Goal: Task Accomplishment & Management: Manage account settings

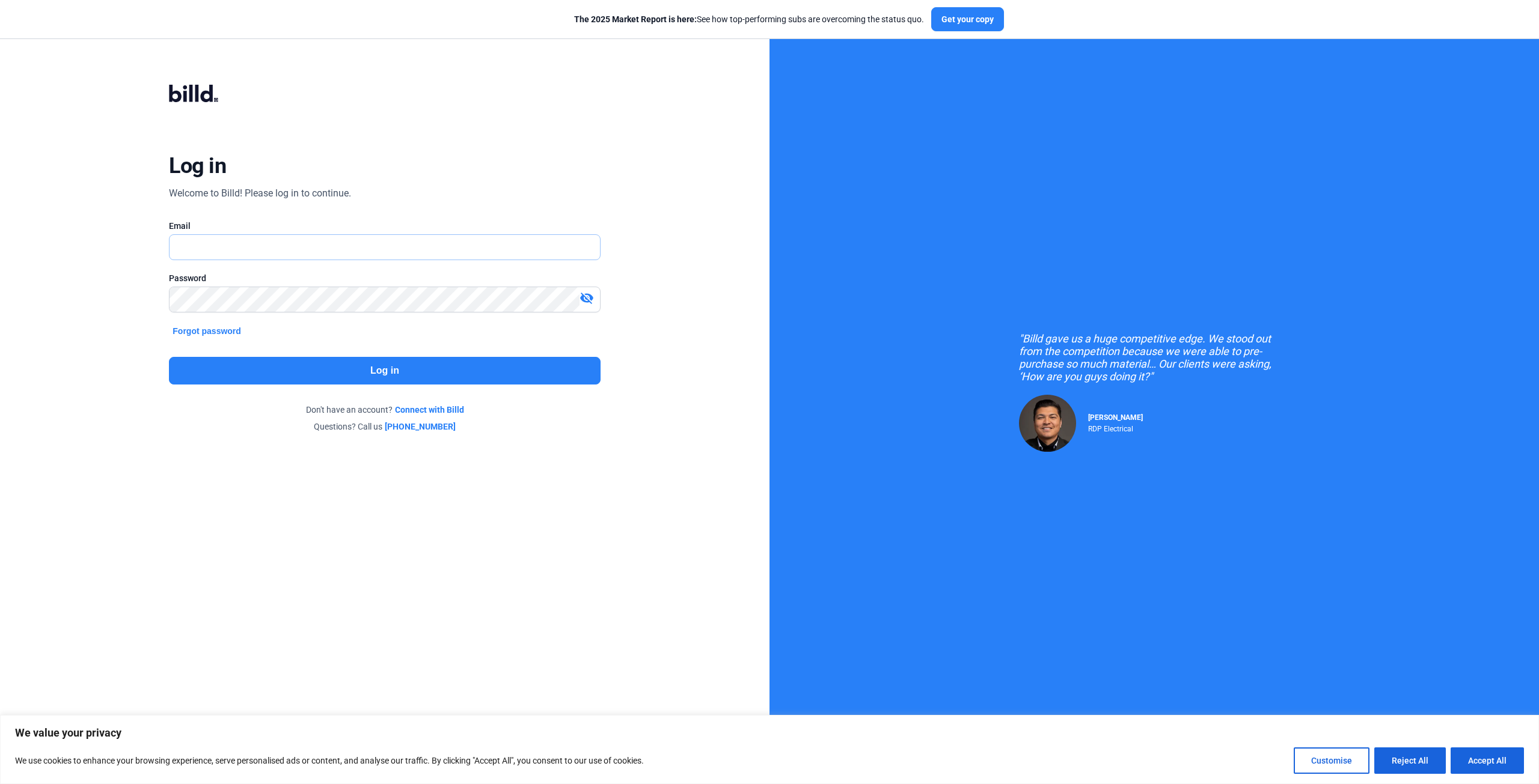
type input "[PERSON_NAME][EMAIL_ADDRESS][DOMAIN_NAME]"
click at [586, 299] on mat-icon "visibility_off" at bounding box center [586, 298] width 14 height 14
click at [368, 367] on button "Log in" at bounding box center [384, 371] width 431 height 28
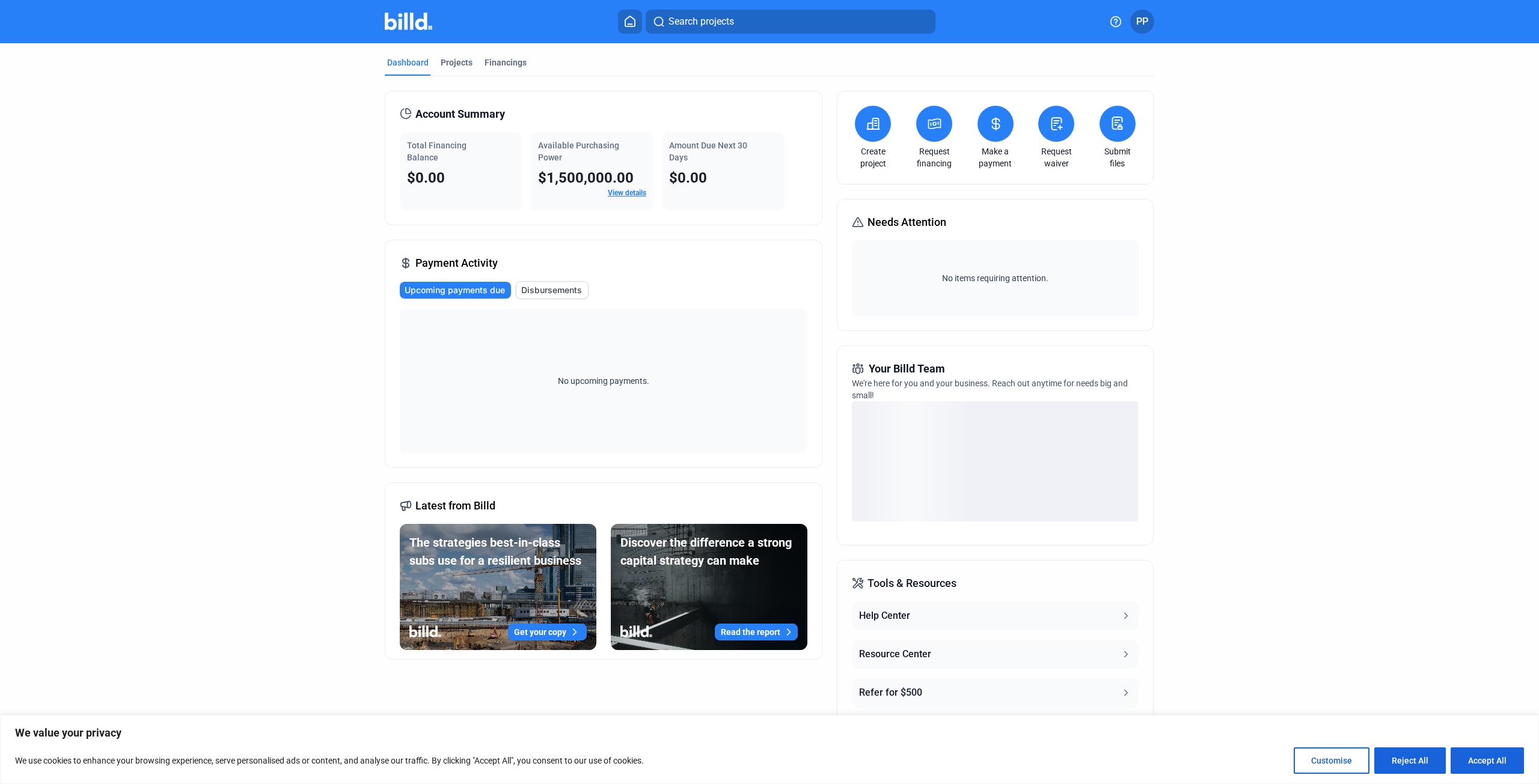
click at [621, 189] on link "View details" at bounding box center [627, 193] width 38 height 9
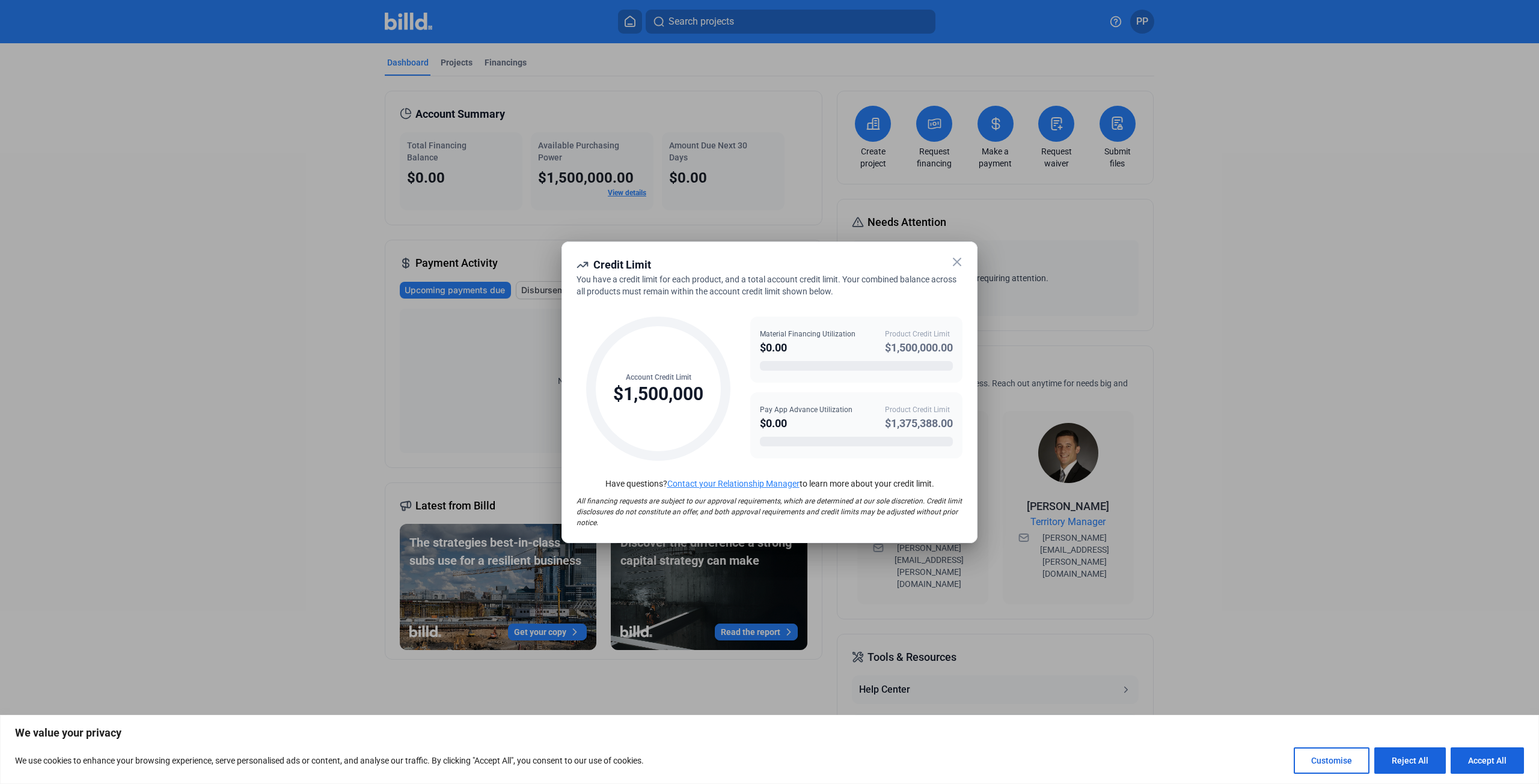
click at [961, 262] on icon at bounding box center [956, 262] width 14 height 14
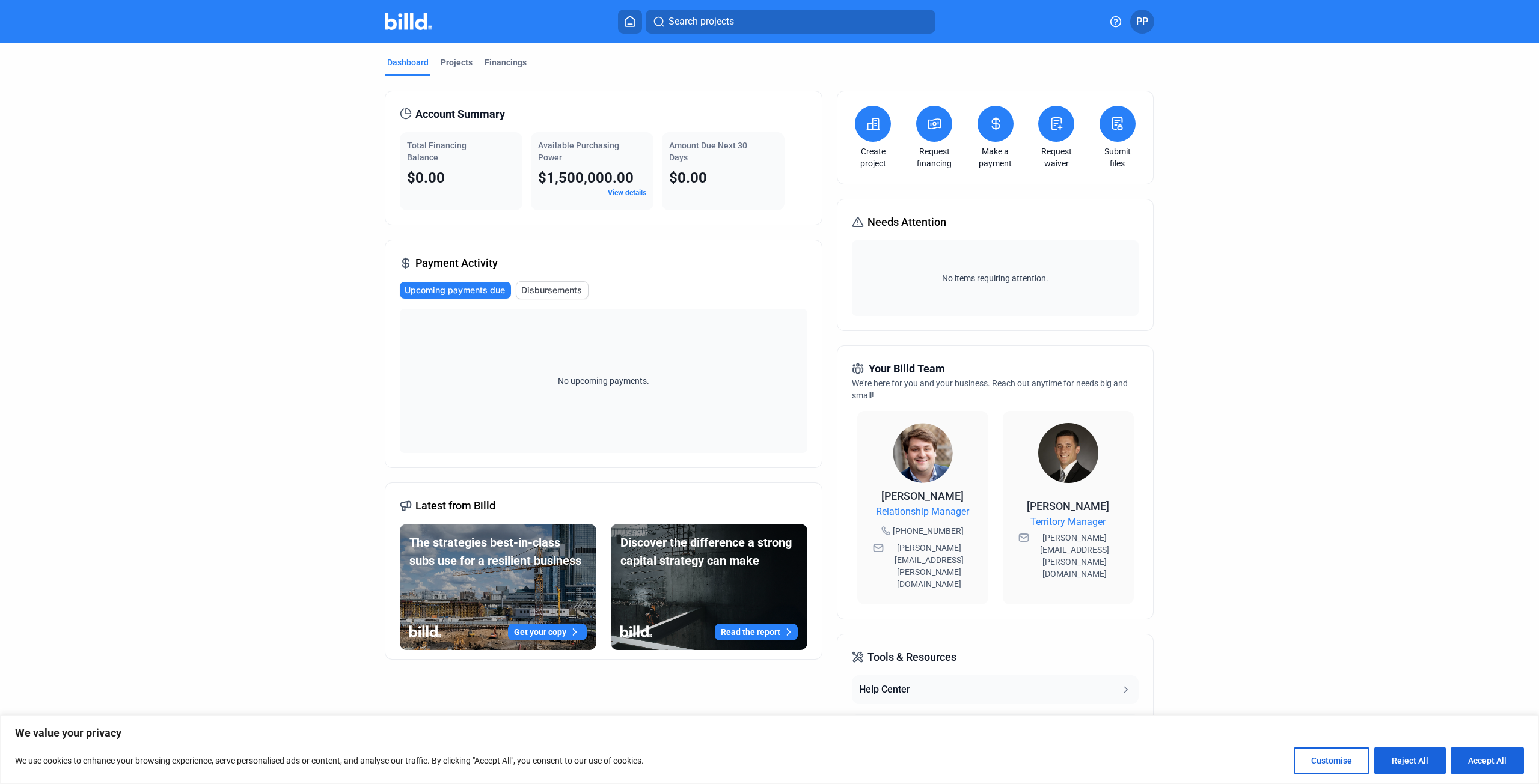
click at [1148, 21] on button "PP" at bounding box center [1142, 22] width 24 height 24
click at [1082, 104] on button "Company Settings" at bounding box center [1084, 109] width 131 height 24
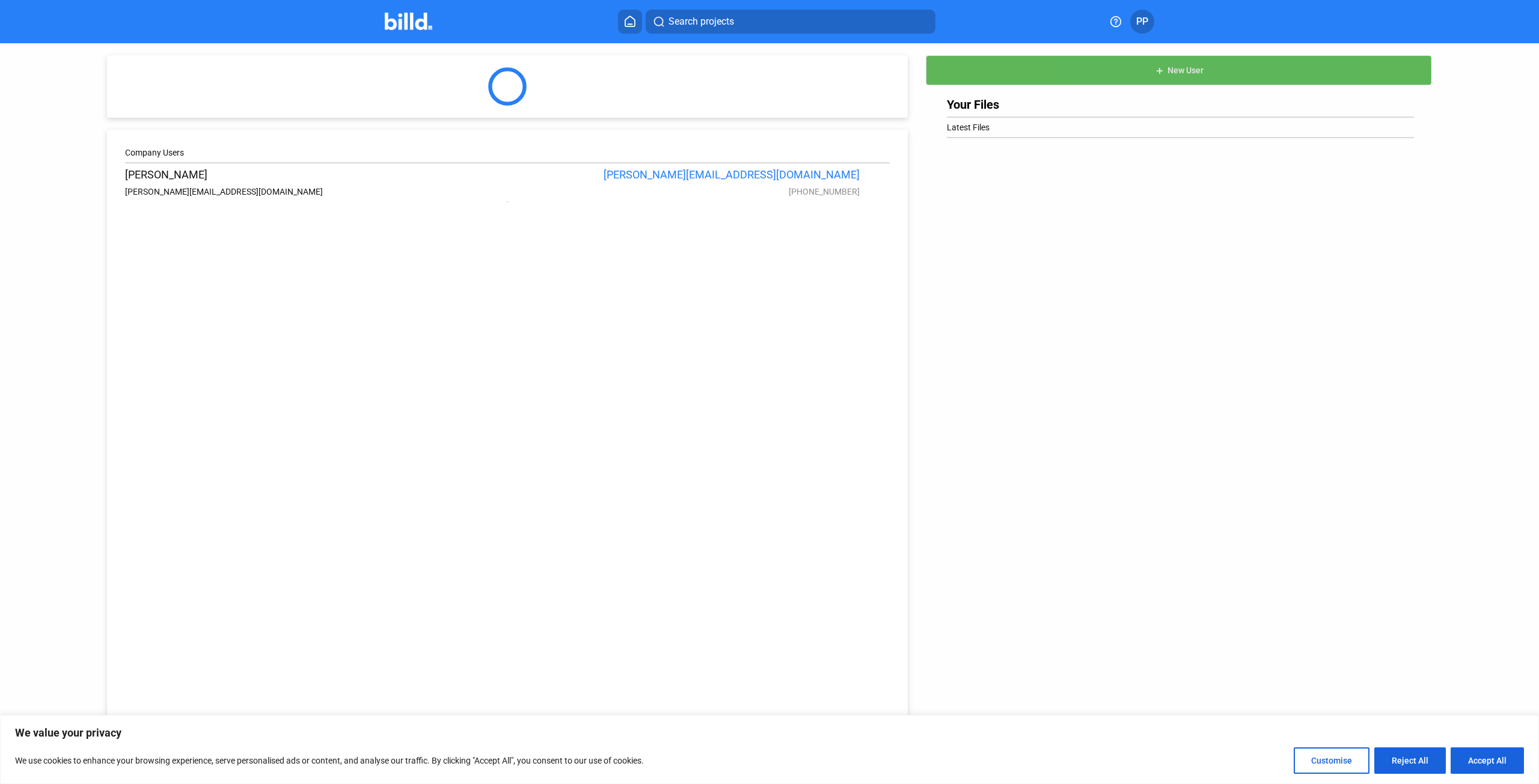
click at [1168, 68] on span "New User" at bounding box center [1185, 71] width 36 height 10
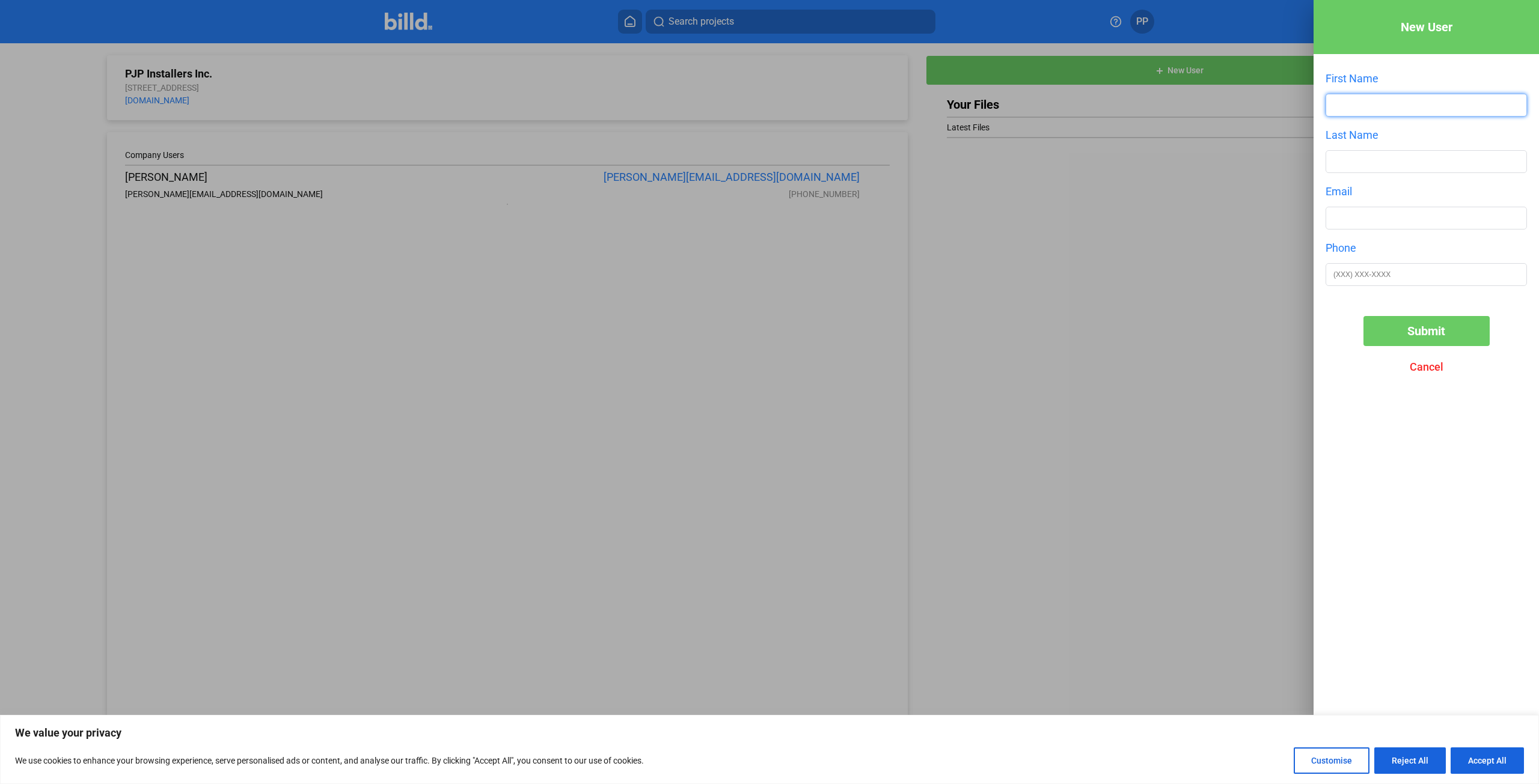
click at [1368, 106] on input "text" at bounding box center [1426, 105] width 200 height 22
type input "[PERSON_NAME]"
click at [1368, 162] on input "text" at bounding box center [1426, 162] width 200 height 22
type input "[PERSON_NAME]"
click at [1359, 223] on input "text" at bounding box center [1426, 218] width 200 height 22
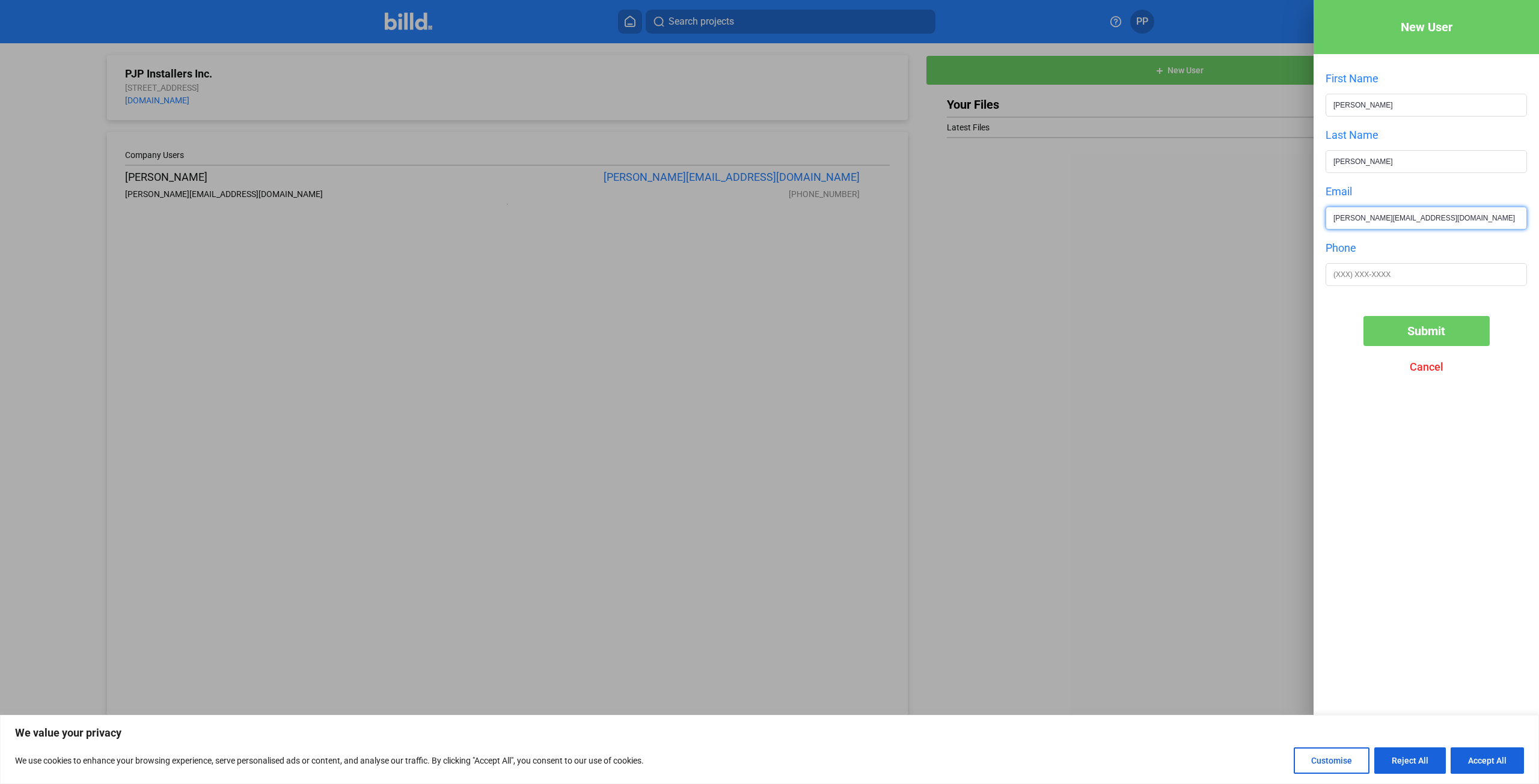
type input "[PERSON_NAME][EMAIL_ADDRESS][DOMAIN_NAME]"
click at [1431, 285] on input "text" at bounding box center [1426, 274] width 200 height 22
click at [1410, 276] on input "text" at bounding box center [1426, 274] width 200 height 22
click at [1343, 276] on input "text" at bounding box center [1426, 274] width 200 height 22
type input "(8__) ___-____"
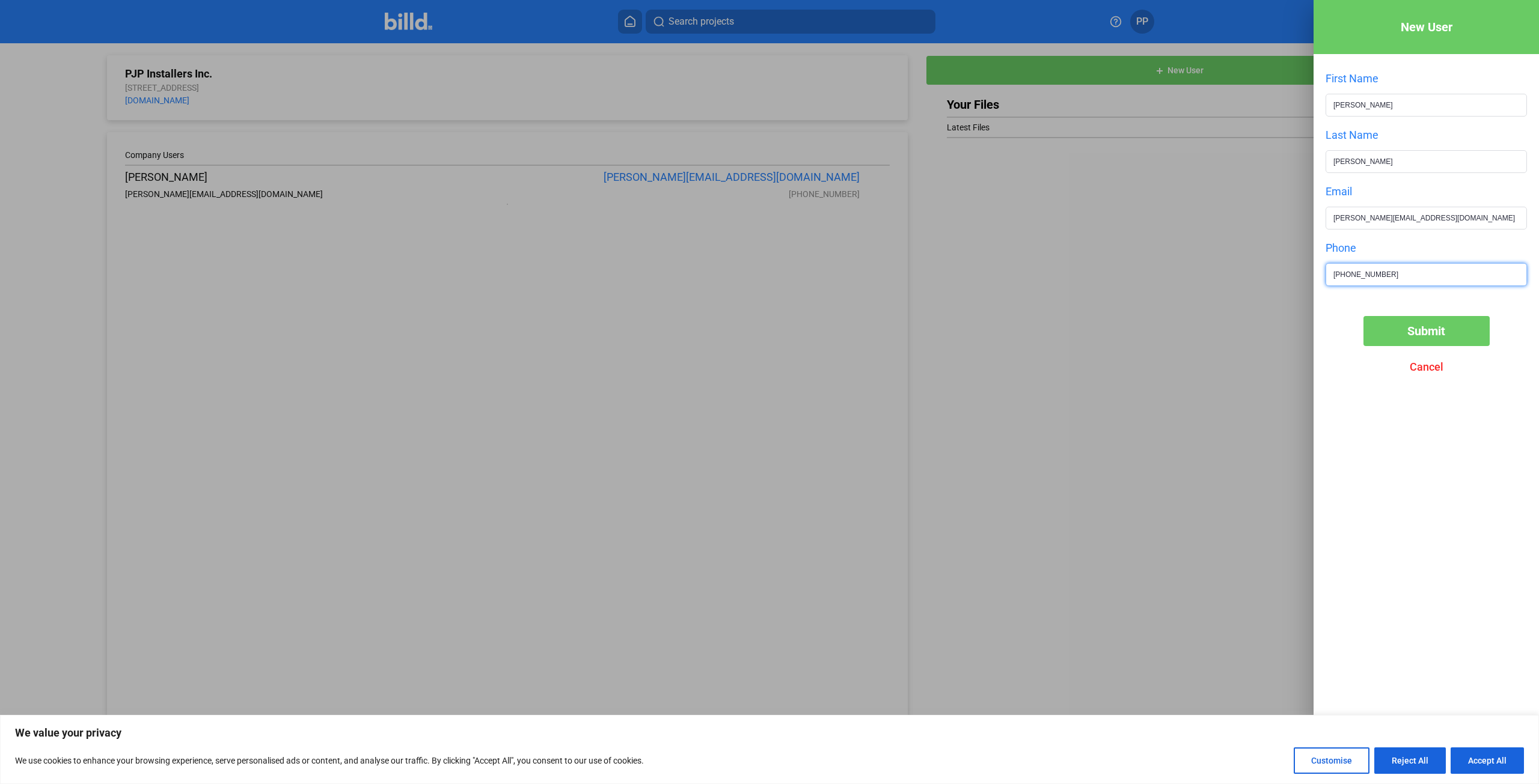
type input "[PHONE_NUMBER]"
click at [1430, 337] on span "Submit" at bounding box center [1426, 331] width 38 height 14
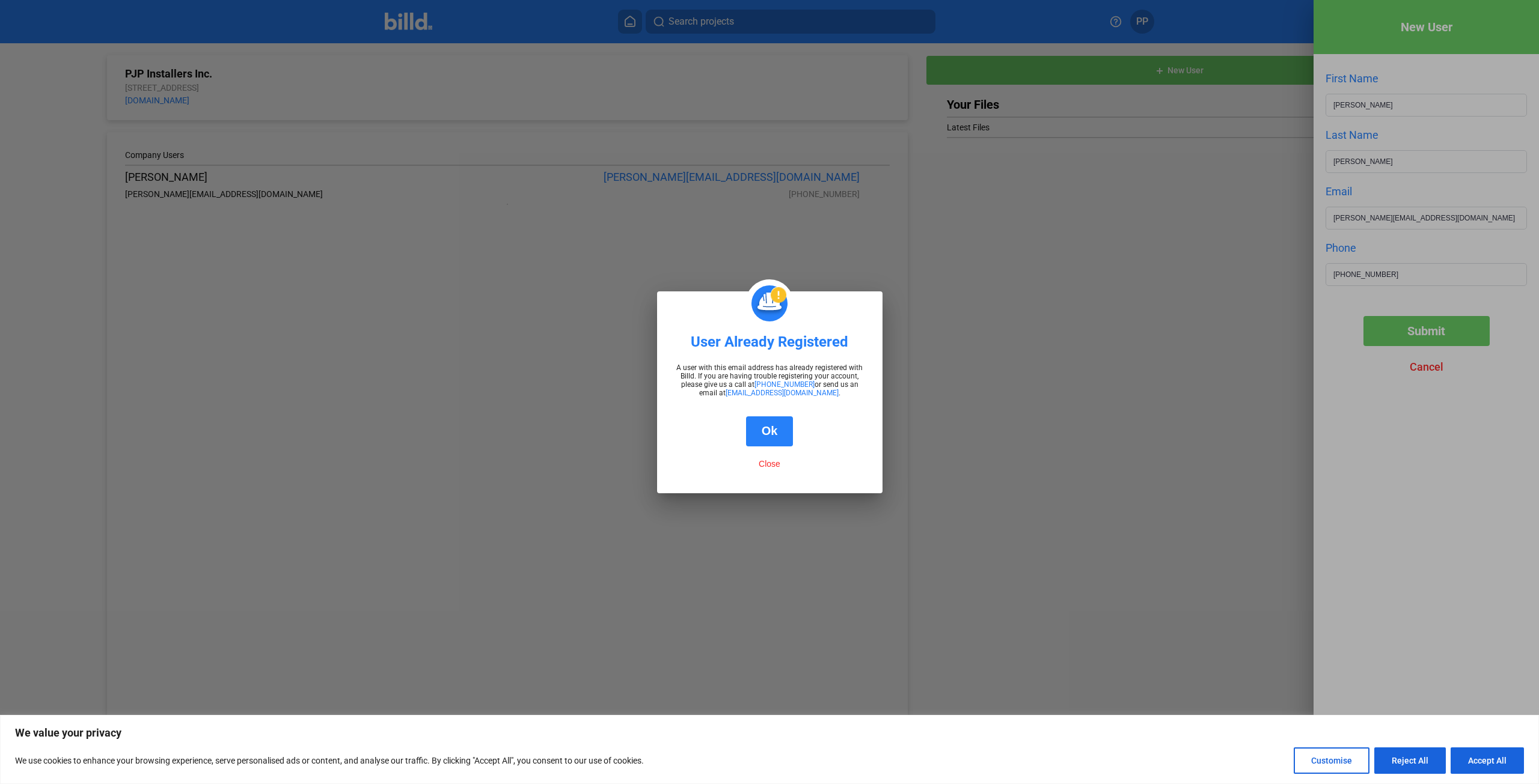
click at [776, 438] on button "Ok" at bounding box center [770, 431] width 48 height 30
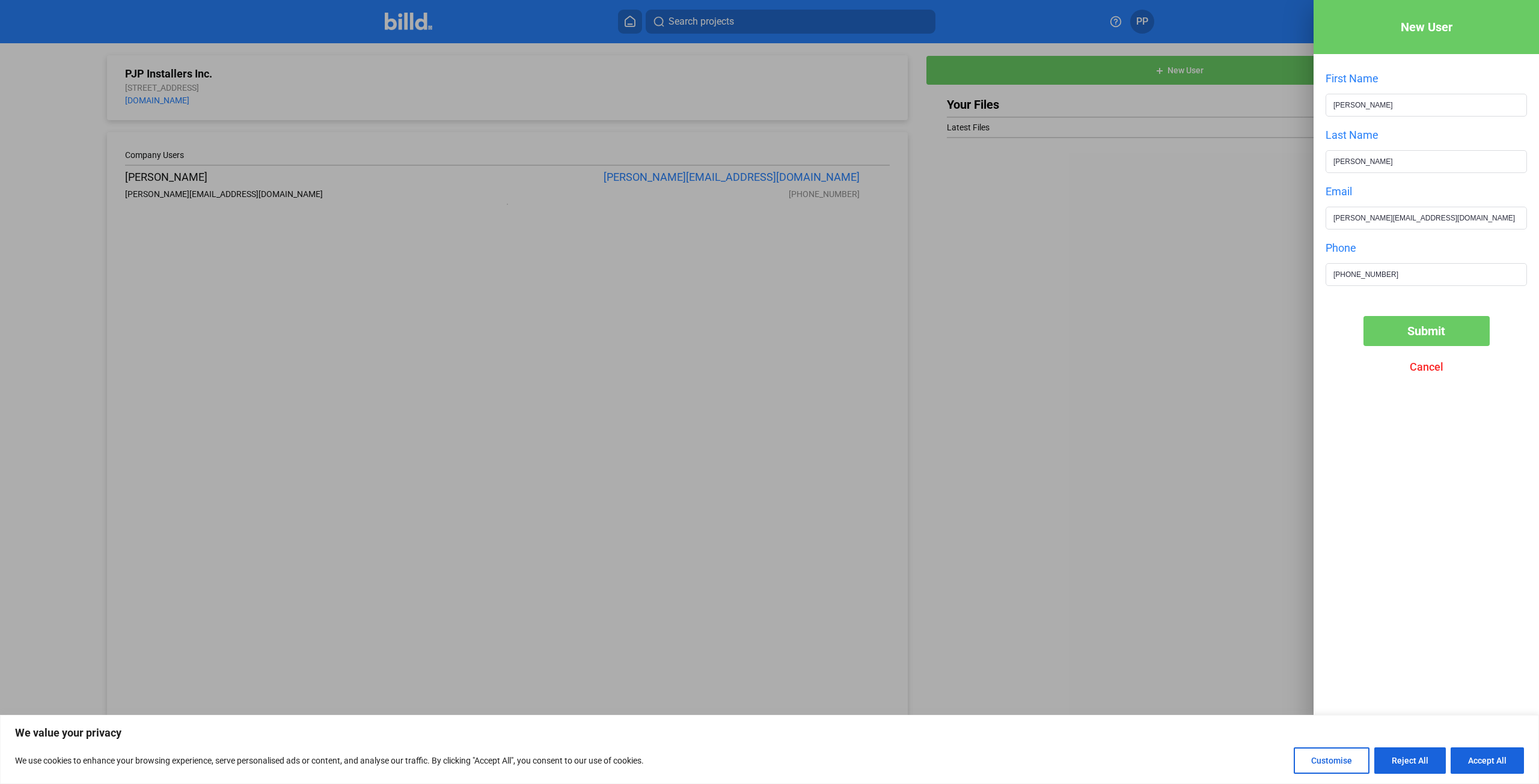
click at [1412, 329] on span "Submit" at bounding box center [1426, 331] width 38 height 14
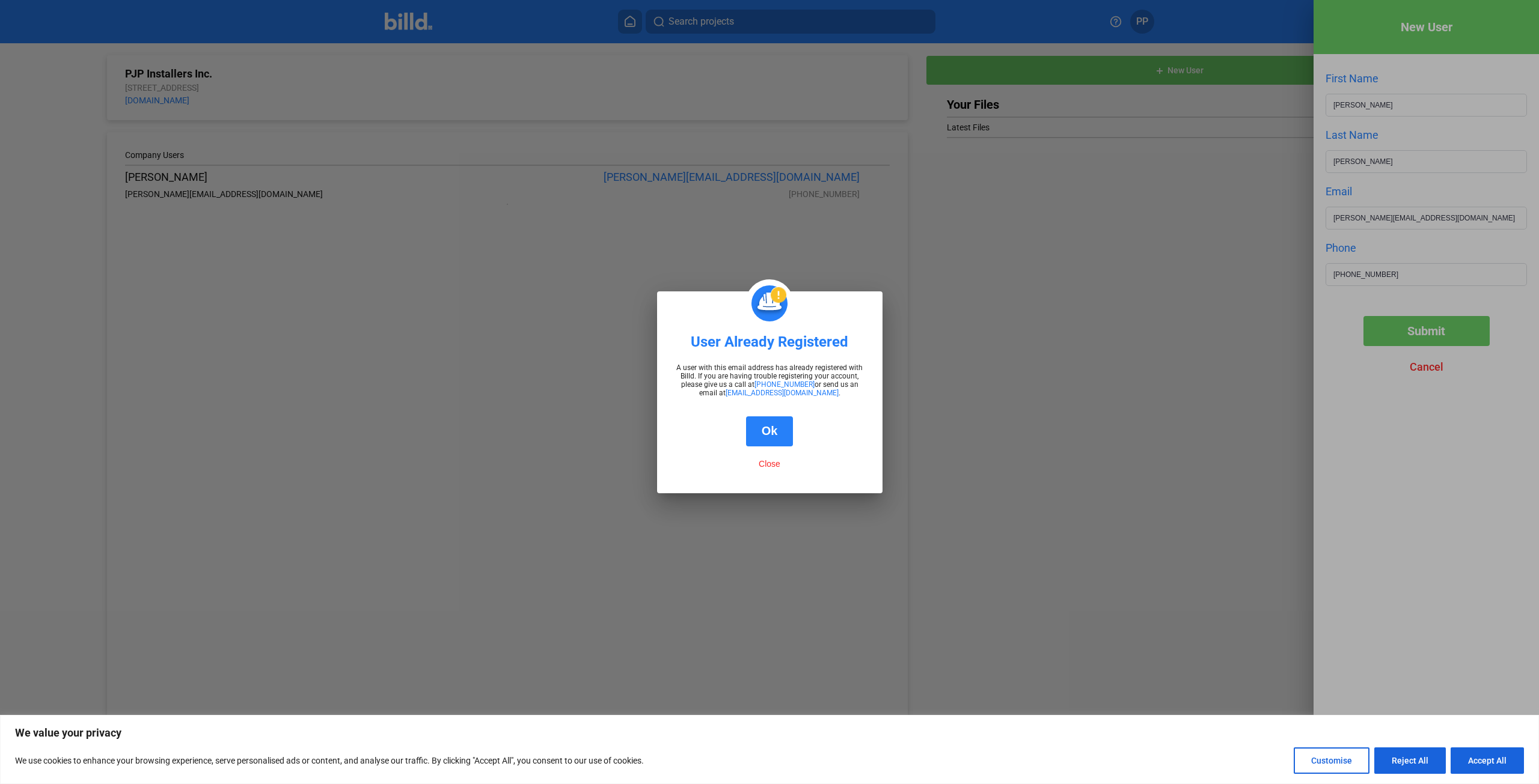
click at [782, 434] on button "Ok" at bounding box center [770, 431] width 48 height 30
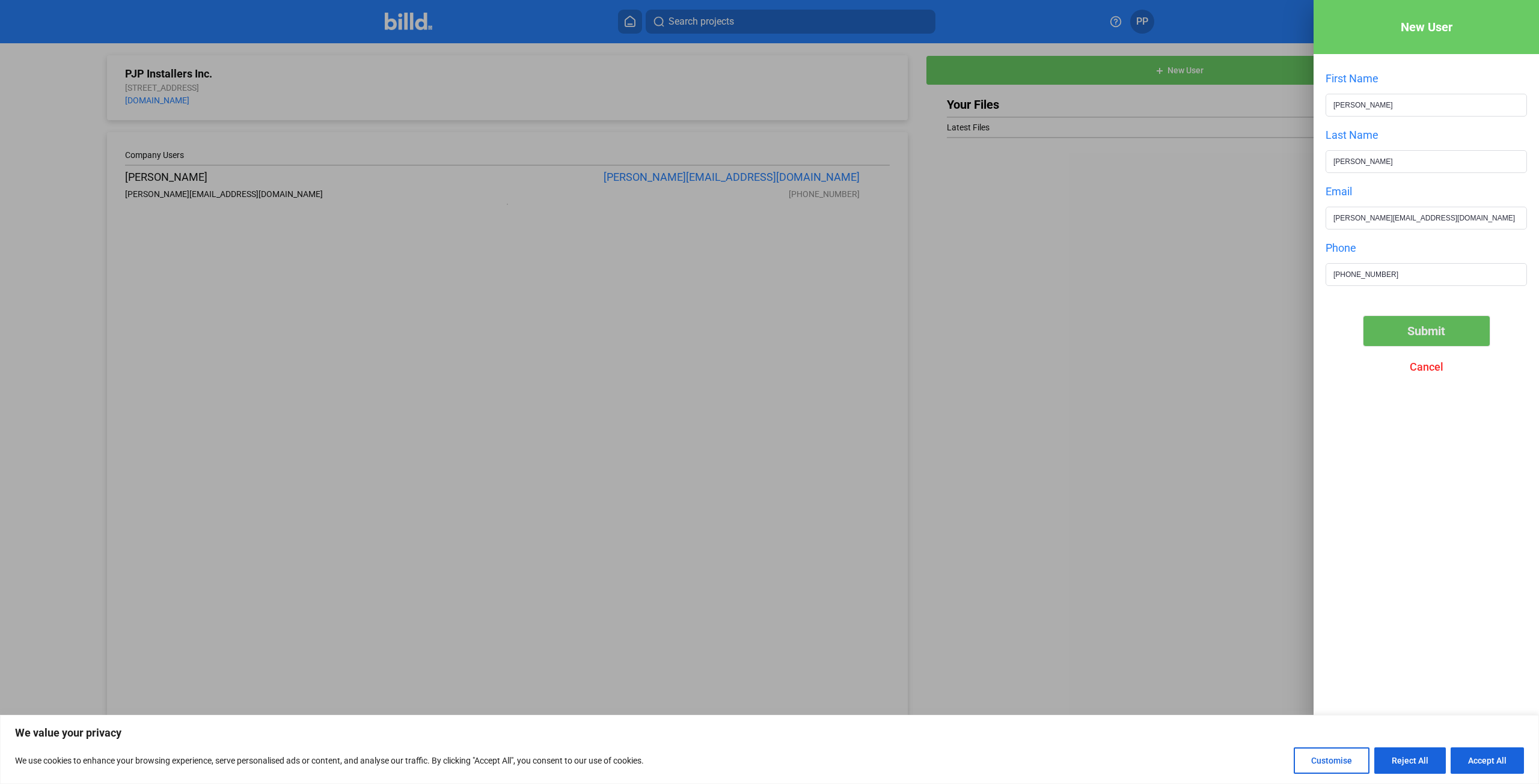
click at [1431, 337] on span "Submit" at bounding box center [1426, 331] width 38 height 14
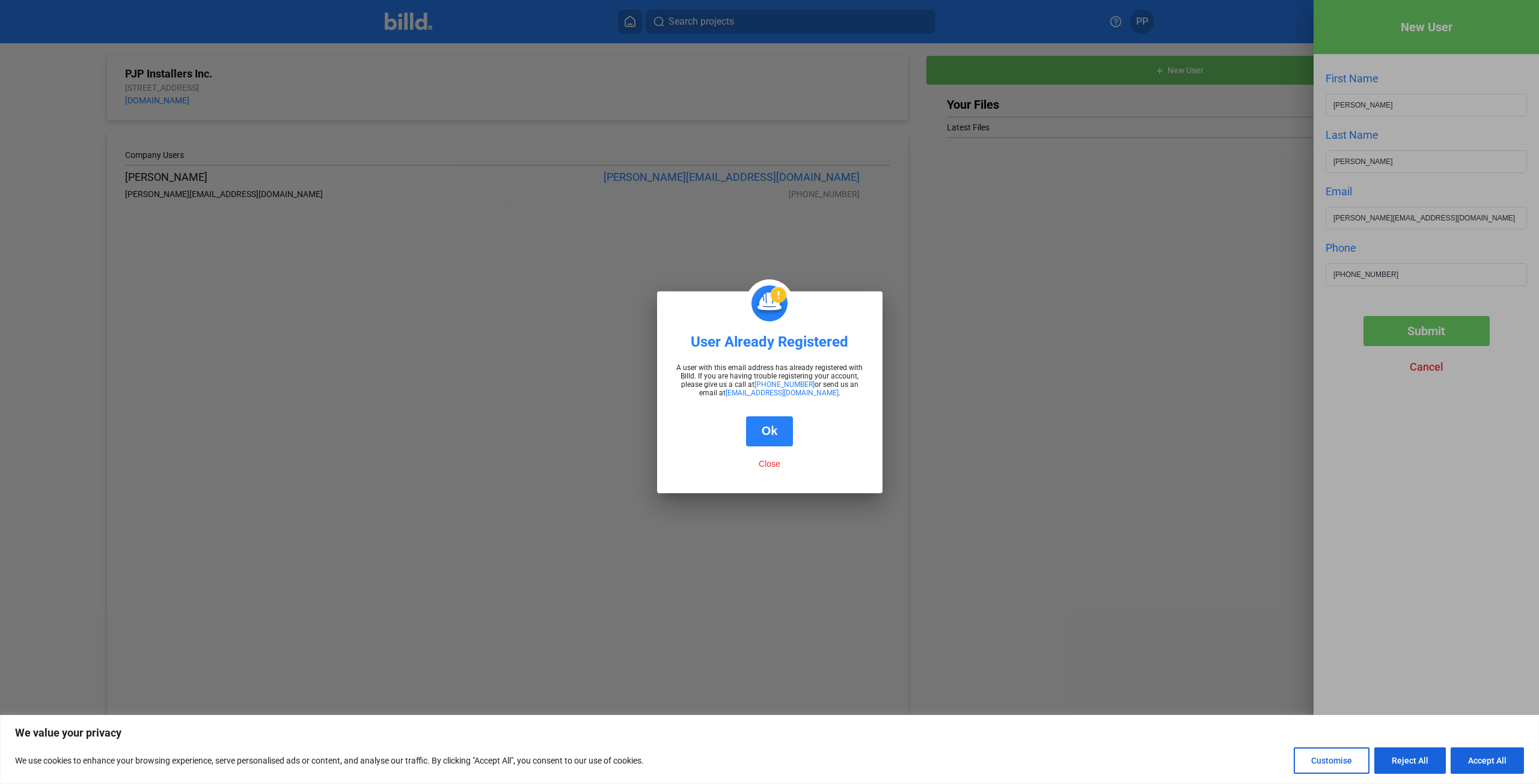
click at [768, 432] on button "Ok" at bounding box center [770, 431] width 48 height 30
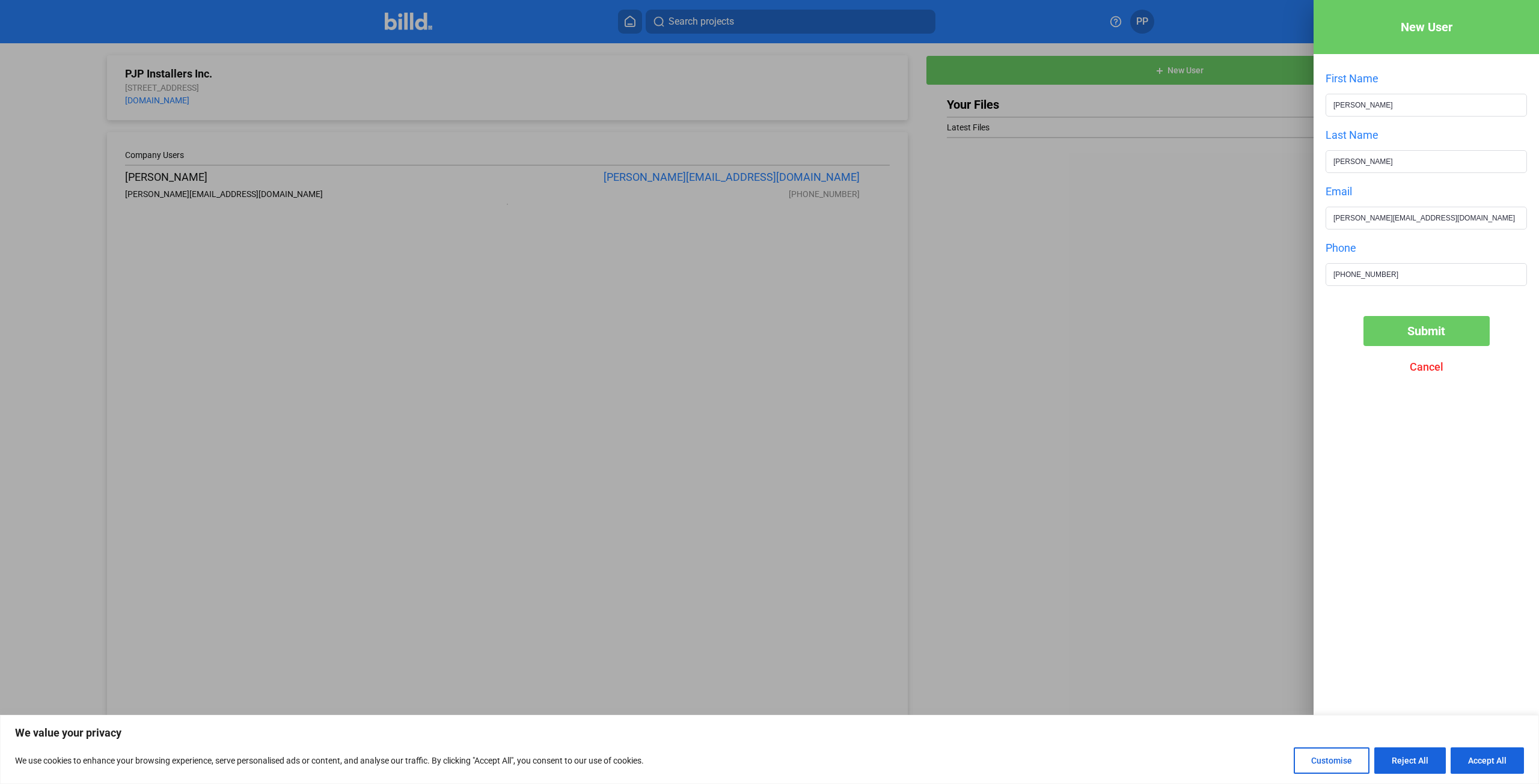
drag, startPoint x: 1401, startPoint y: 28, endPoint x: 1408, endPoint y: 27, distance: 7.1
click at [1406, 26] on div "New User" at bounding box center [1426, 27] width 225 height 54
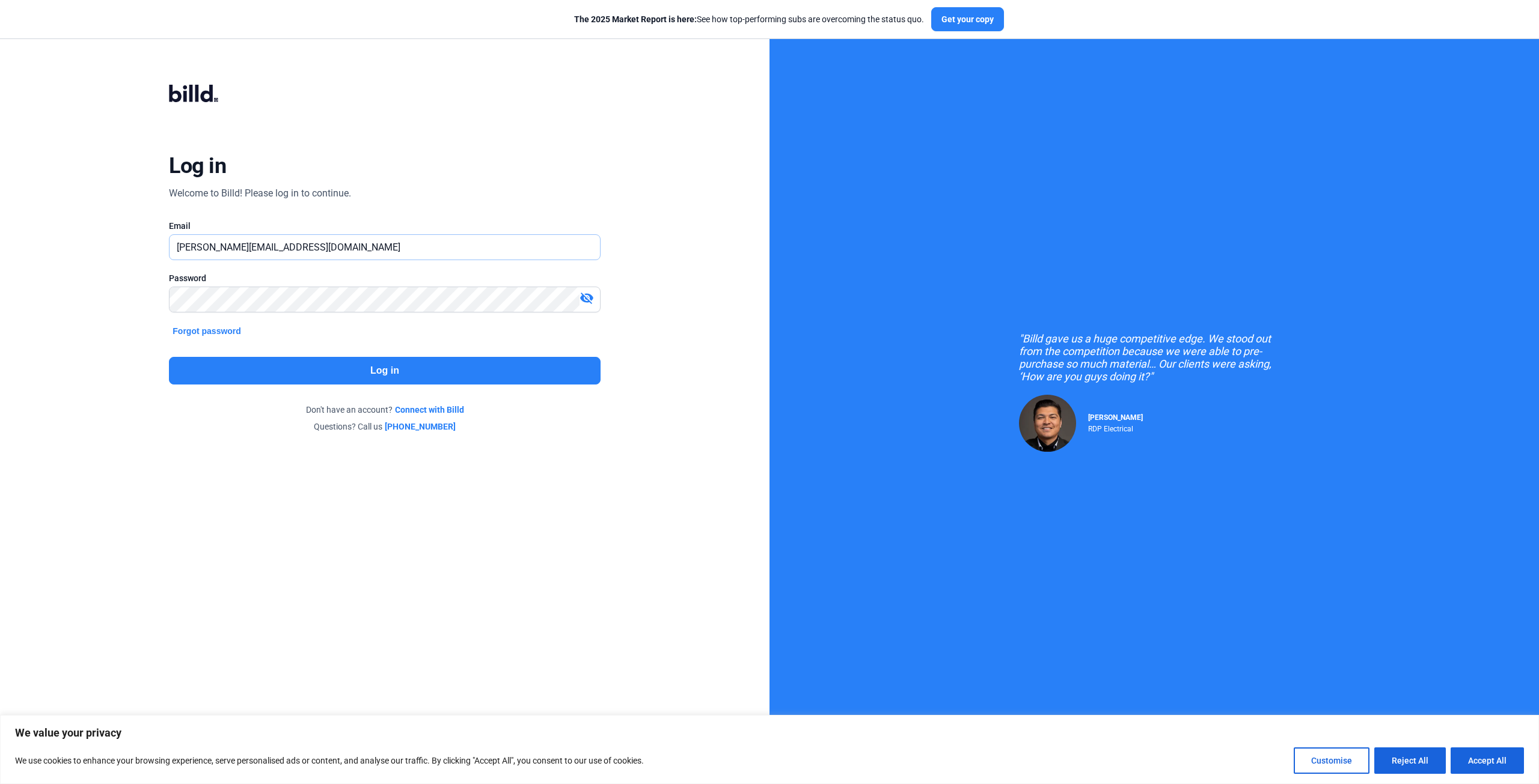
drag, startPoint x: 420, startPoint y: 250, endPoint x: 328, endPoint y: 248, distance: 92.0
click at [328, 248] on input "[PERSON_NAME][EMAIL_ADDRESS][DOMAIN_NAME]" at bounding box center [384, 247] width 430 height 25
drag, startPoint x: 200, startPoint y: 246, endPoint x: 215, endPoint y: 223, distance: 27.5
click at [202, 243] on input "[PERSON_NAME][EMAIL_ADDRESS][DOMAIN_NAME]" at bounding box center [384, 247] width 430 height 25
click at [109, 299] on div "Log in Welcome to Billd! Please log in to continue. Email caroline@pjpinstaller…" at bounding box center [384, 258] width 554 height 409
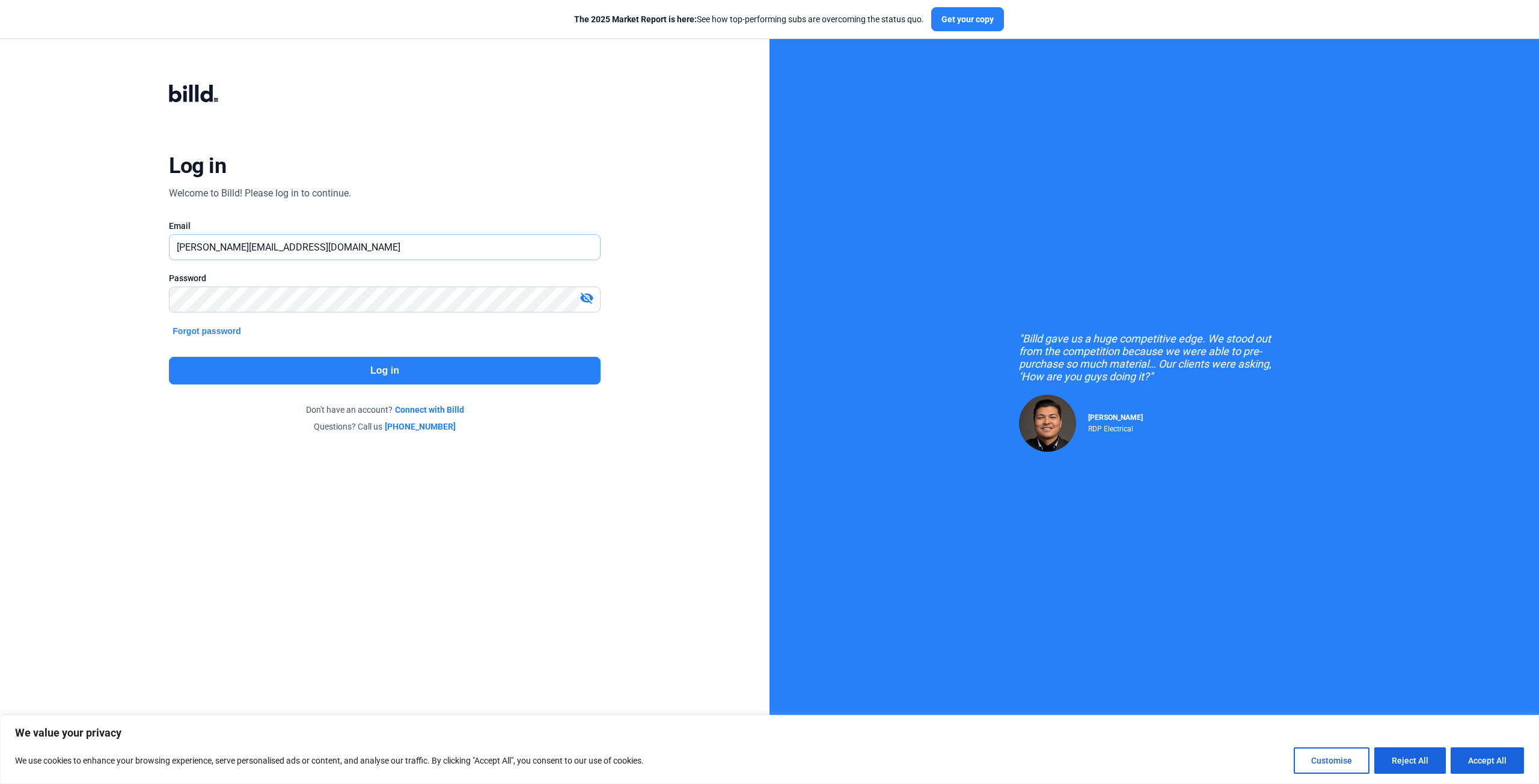
drag, startPoint x: 210, startPoint y: 246, endPoint x: 29, endPoint y: 249, distance: 181.0
click at [29, 249] on div "Log in Welcome to Billd! Please log in to continue. Email caroline@pjpinstaller…" at bounding box center [384, 258] width 770 height 518
type input "[PERSON_NAME][EMAIL_ADDRESS][DOMAIN_NAME]"
click at [460, 323] on div at bounding box center [384, 318] width 431 height 12
